Goal: Go to known website: Access a specific website the user already knows

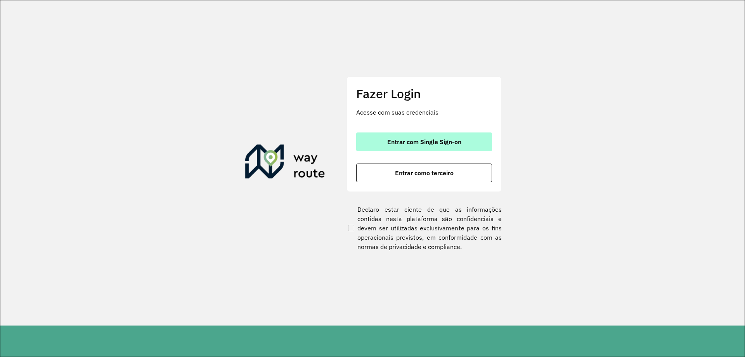
click at [406, 146] on button "Entrar com Single Sign-on" at bounding box center [424, 141] width 136 height 19
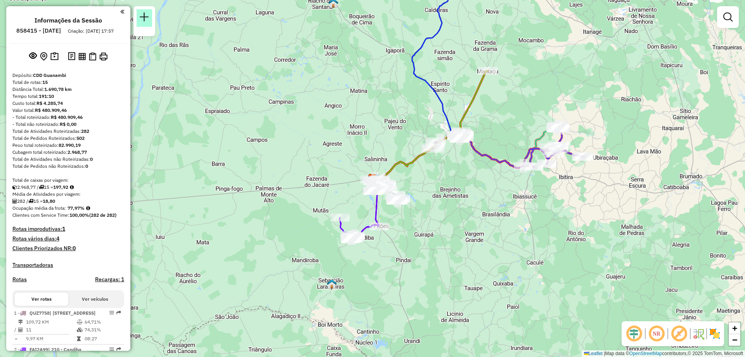
click at [145, 20] on em at bounding box center [144, 16] width 9 height 9
